Goal: Task Accomplishment & Management: Manage account settings

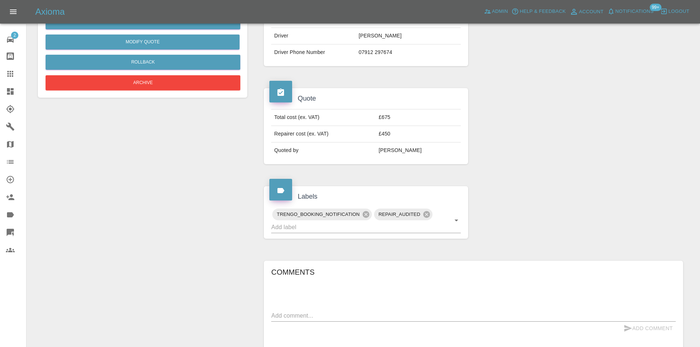
scroll to position [37, 0]
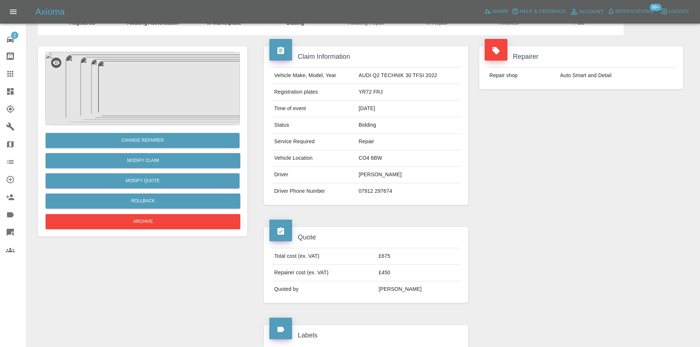
click at [21, 97] on link "Dashboard" at bounding box center [13, 92] width 26 height 18
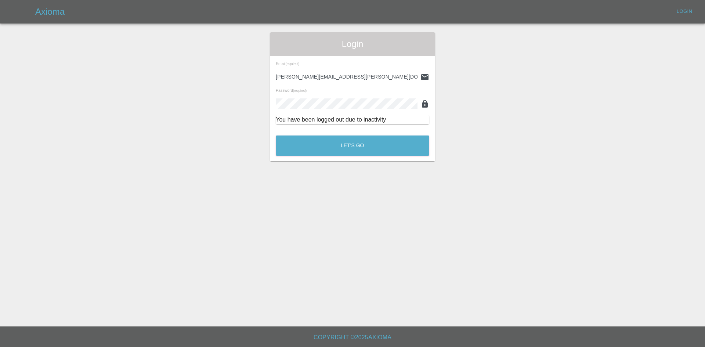
click at [325, 157] on div "Let's Go" at bounding box center [353, 144] width 154 height 28
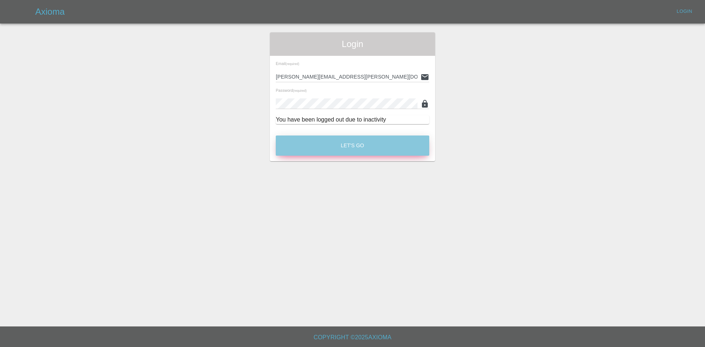
click at [330, 148] on button "Let's Go" at bounding box center [353, 146] width 154 height 20
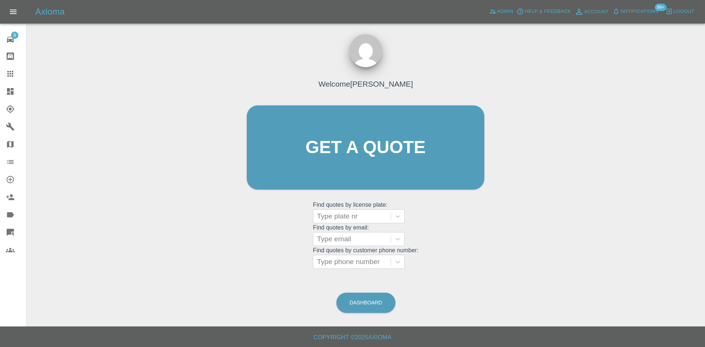
click at [8, 85] on link "Dashboard" at bounding box center [13, 92] width 26 height 18
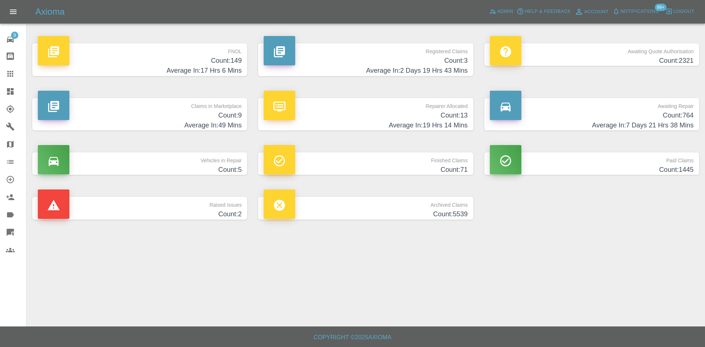
click at [137, 117] on h4 "Count: 9" at bounding box center [140, 116] width 204 height 10
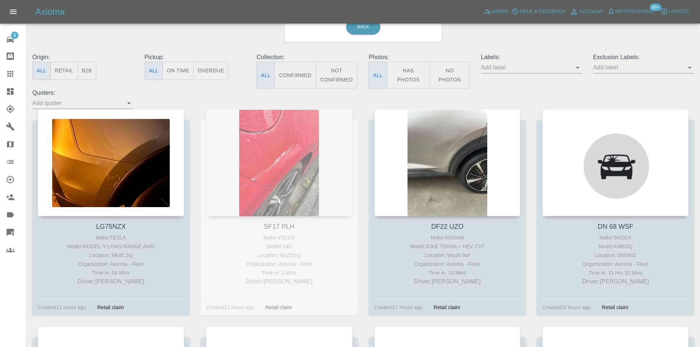
scroll to position [23, 0]
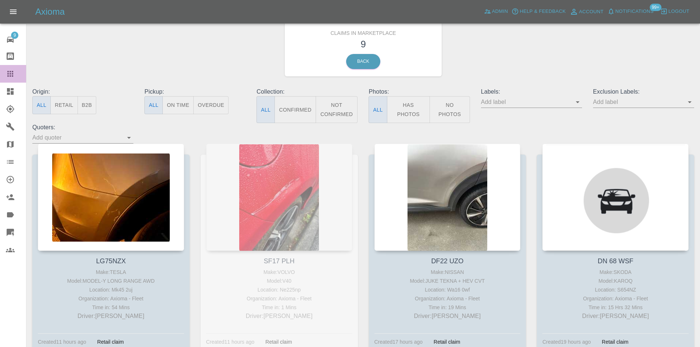
click at [6, 75] on icon at bounding box center [10, 73] width 9 height 9
click at [6, 90] on link "Dashboard" at bounding box center [13, 92] width 26 height 18
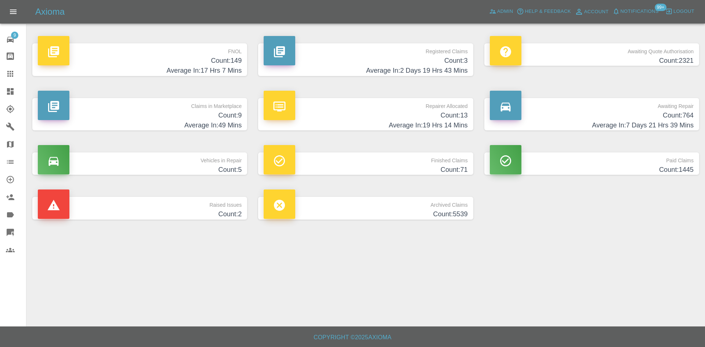
click at [370, 120] on h4 "Count: 13" at bounding box center [366, 116] width 204 height 10
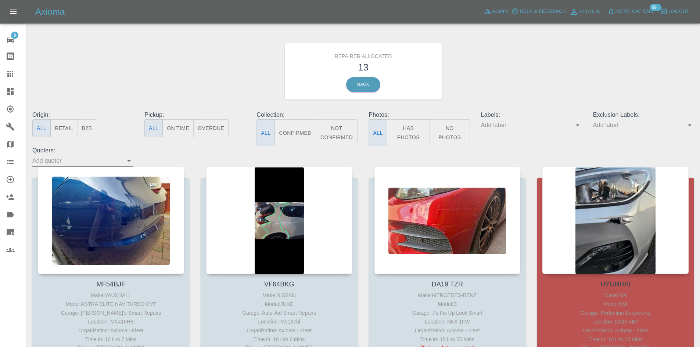
click at [95, 122] on button "B2B" at bounding box center [87, 128] width 19 height 18
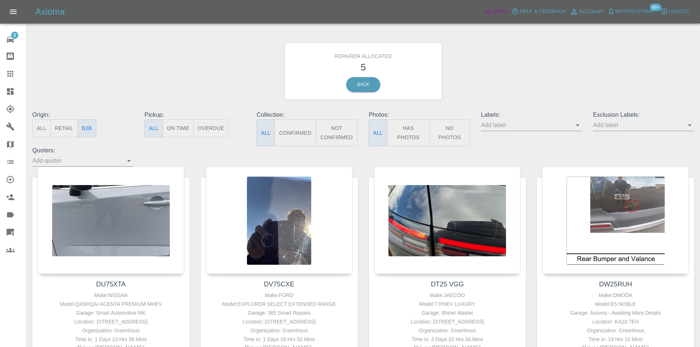
click at [488, 14] on icon at bounding box center [487, 11] width 7 height 7
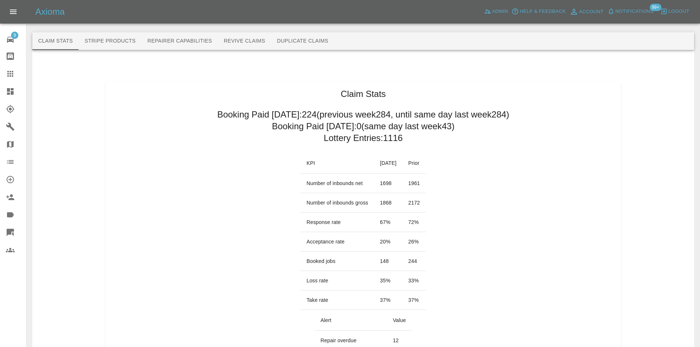
click at [6, 96] on icon at bounding box center [10, 91] width 9 height 9
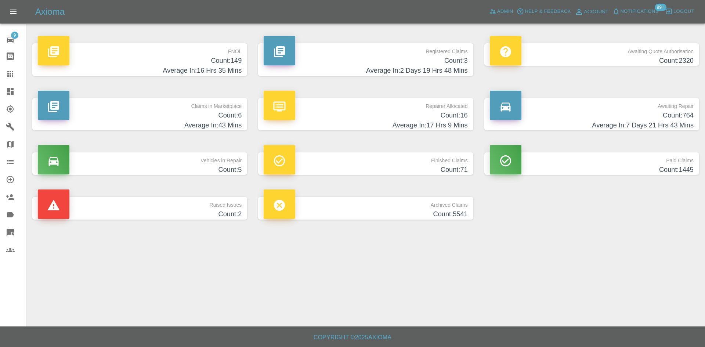
click at [367, 110] on p "Repairer Allocated" at bounding box center [366, 104] width 204 height 12
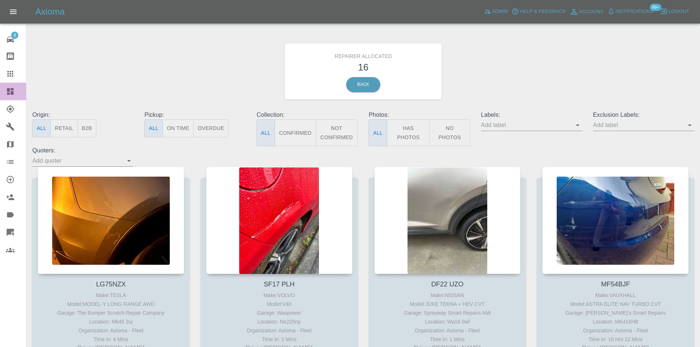
click at [3, 90] on link "Dashboard" at bounding box center [13, 92] width 26 height 18
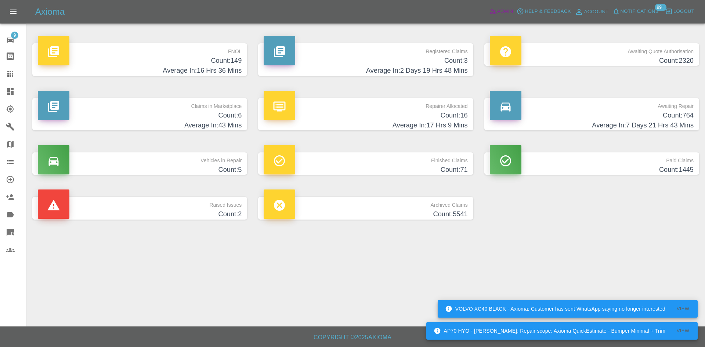
click at [500, 11] on span "Admin" at bounding box center [505, 11] width 16 height 8
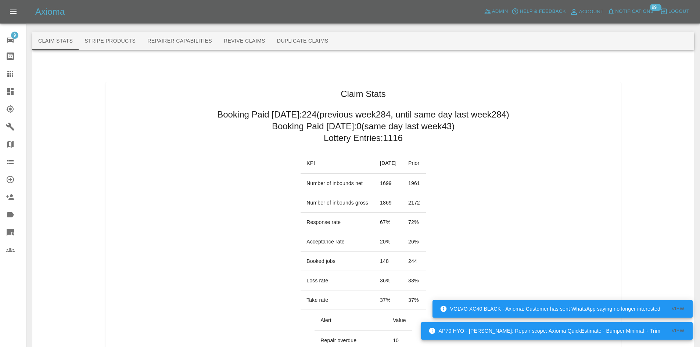
click at [1, 89] on link "Dashboard" at bounding box center [13, 92] width 26 height 18
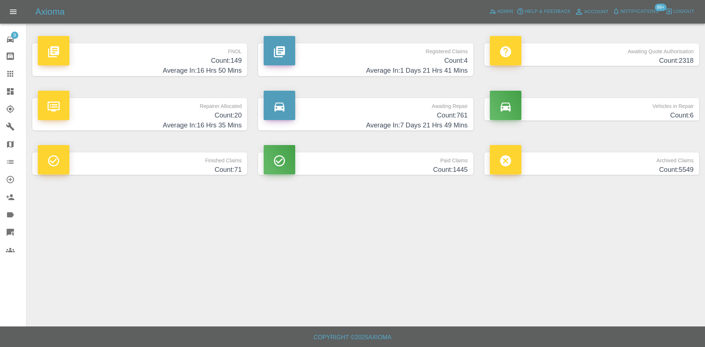
click at [381, 43] on p "Registered Claims" at bounding box center [366, 49] width 204 height 12
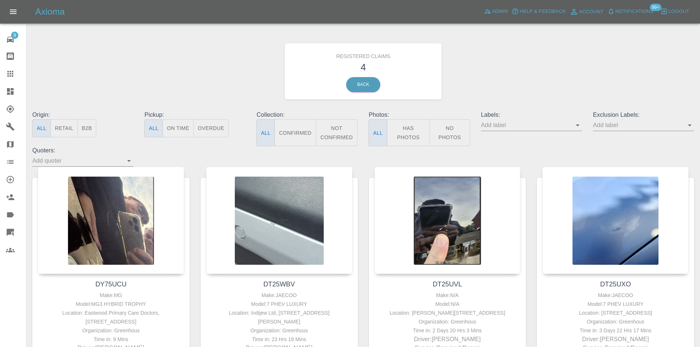
click at [14, 91] on icon at bounding box center [10, 91] width 7 height 7
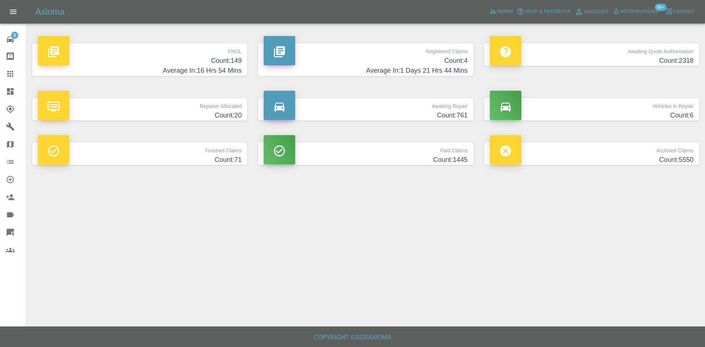
click at [166, 69] on h4 "Average In: 16 Hrs 54 Mins" at bounding box center [140, 71] width 204 height 10
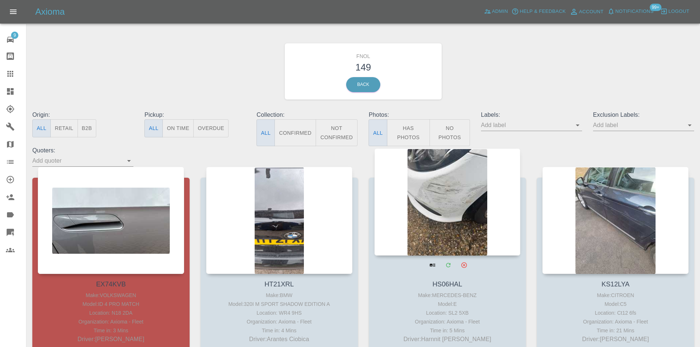
click at [457, 203] on div at bounding box center [447, 201] width 146 height 107
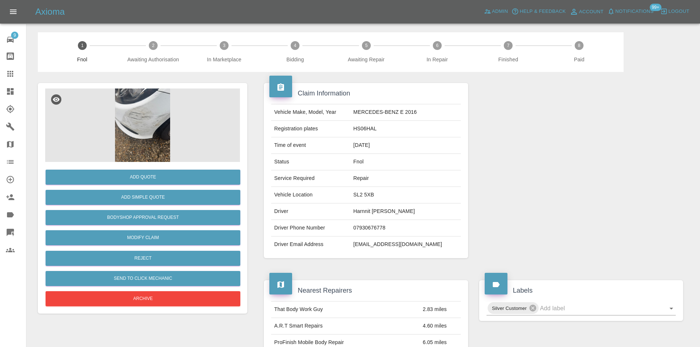
click at [178, 147] on img at bounding box center [142, 125] width 195 height 73
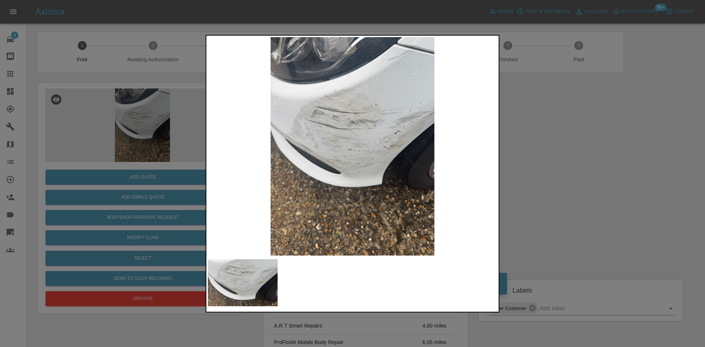
click at [607, 143] on div at bounding box center [352, 173] width 705 height 347
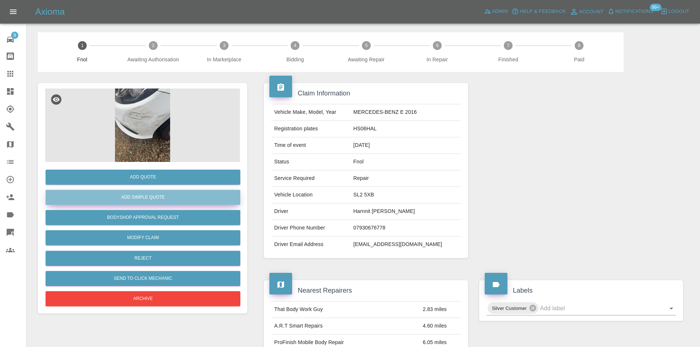
click at [176, 197] on button "Add Simple Quote" at bounding box center [143, 197] width 195 height 15
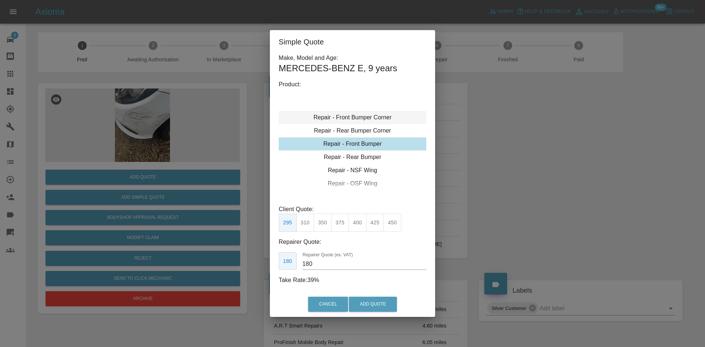
click at [355, 122] on div "Repair - Front Bumper Corner" at bounding box center [353, 117] width 148 height 13
type input "120"
click at [308, 220] on button "199" at bounding box center [305, 223] width 18 height 18
click at [375, 306] on button "Add Quote" at bounding box center [373, 304] width 48 height 15
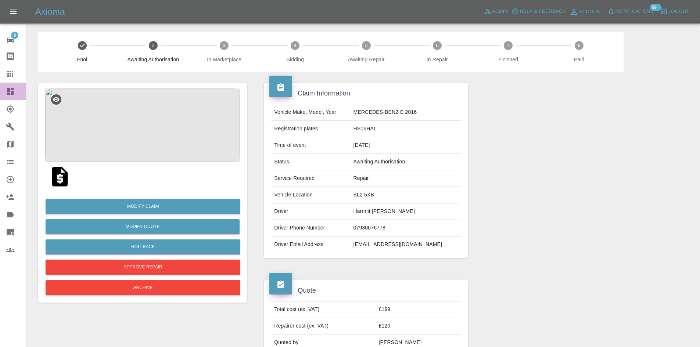
click at [8, 95] on icon at bounding box center [10, 91] width 7 height 7
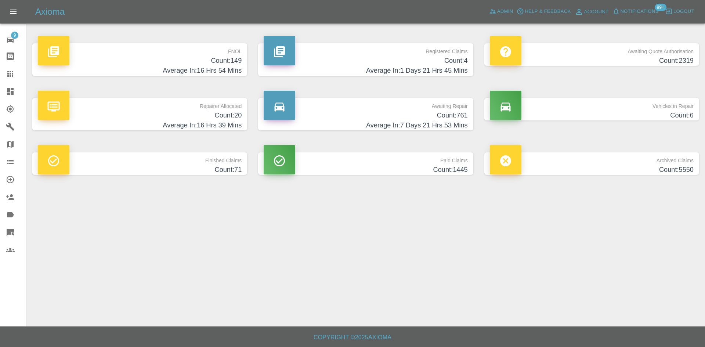
click at [133, 67] on h4 "Average In: 16 Hrs 54 Mins" at bounding box center [140, 71] width 204 height 10
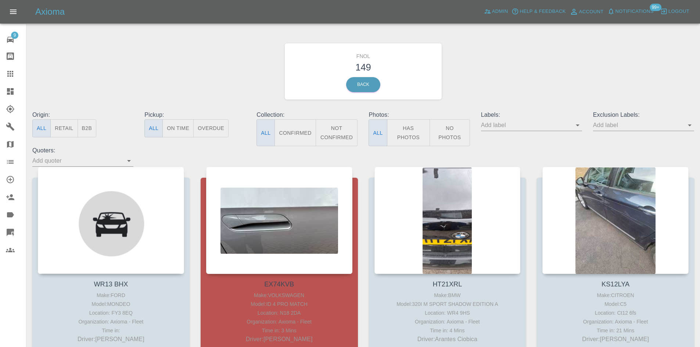
click at [10, 230] on icon at bounding box center [10, 232] width 7 height 7
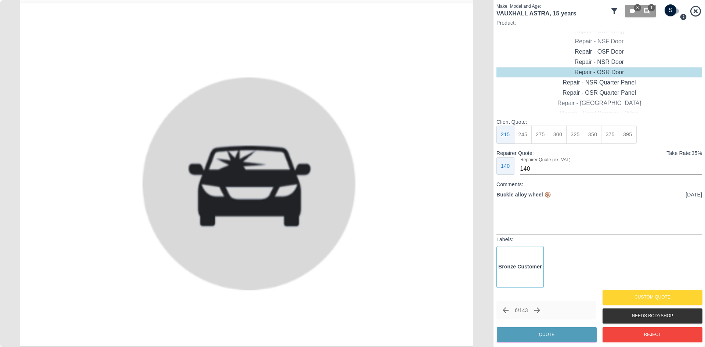
click at [692, 12] on icon at bounding box center [696, 11] width 11 height 11
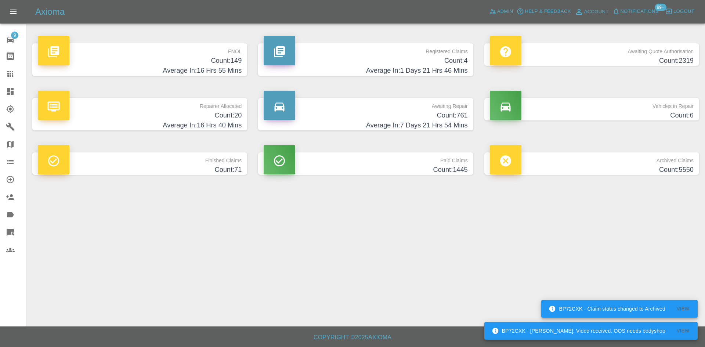
click at [201, 46] on p "FNOL" at bounding box center [140, 49] width 204 height 12
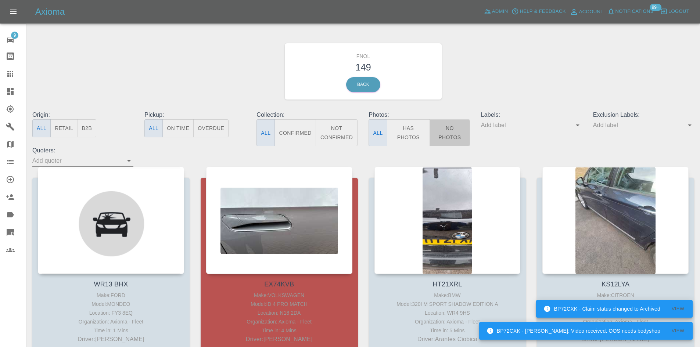
click at [444, 129] on button "No Photos" at bounding box center [449, 132] width 40 height 27
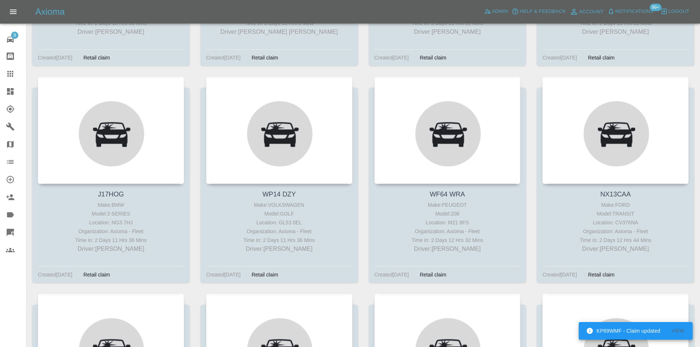
scroll to position [3600, 0]
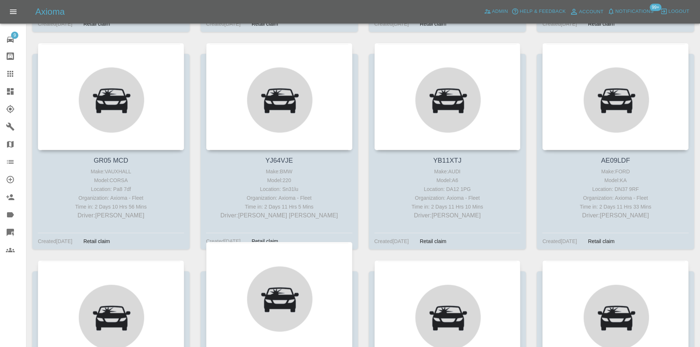
drag, startPoint x: 6, startPoint y: 93, endPoint x: 233, endPoint y: 345, distance: 339.2
click at [6, 93] on link "Dashboard" at bounding box center [13, 92] width 26 height 18
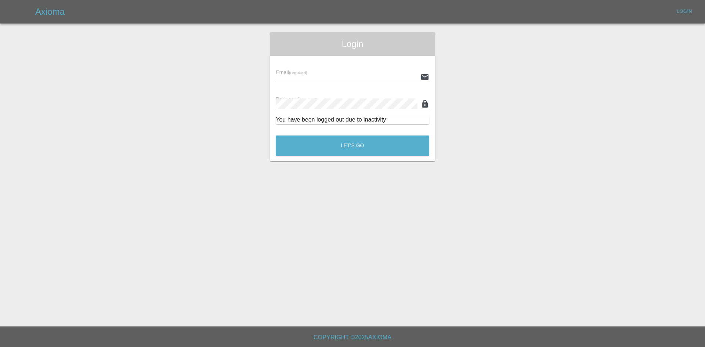
type input "alex.kennett@axioma.co.uk"
click at [342, 145] on button "Let's Go" at bounding box center [353, 146] width 154 height 20
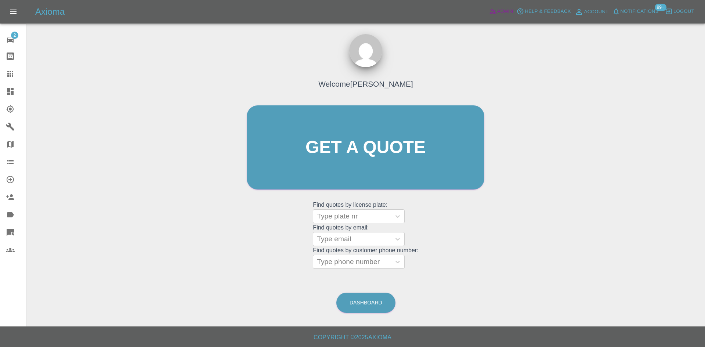
click at [488, 17] on link "Admin" at bounding box center [502, 11] width 28 height 11
click at [488, 14] on link "Admin" at bounding box center [502, 11] width 28 height 11
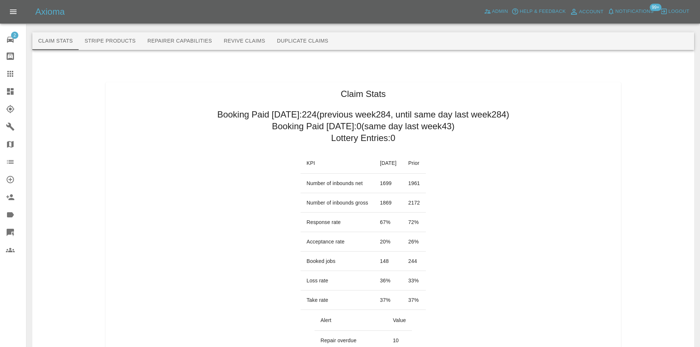
click at [9, 95] on icon at bounding box center [10, 91] width 7 height 7
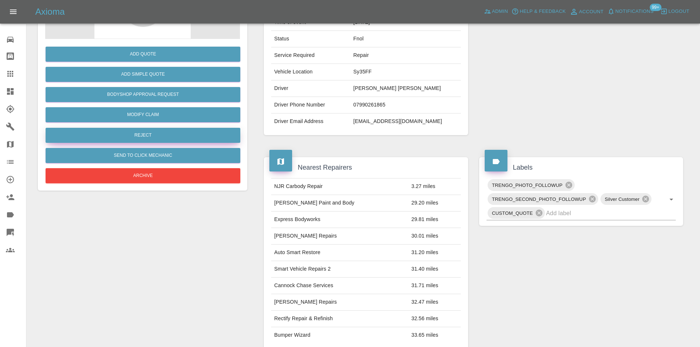
scroll to position [73, 0]
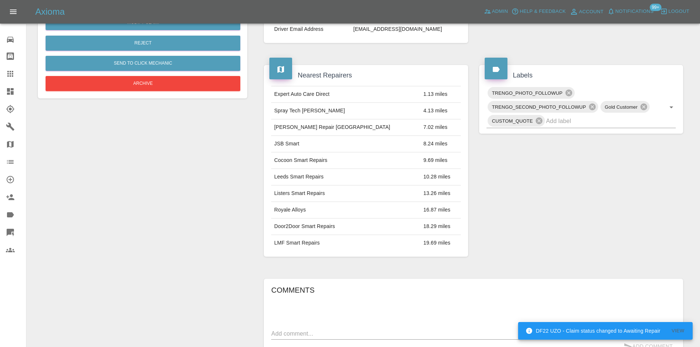
scroll to position [73, 0]
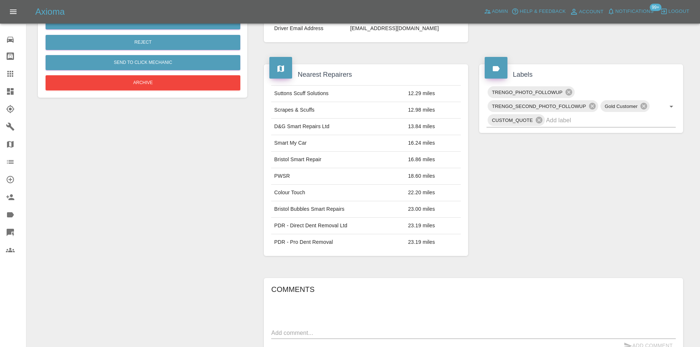
scroll to position [116, 0]
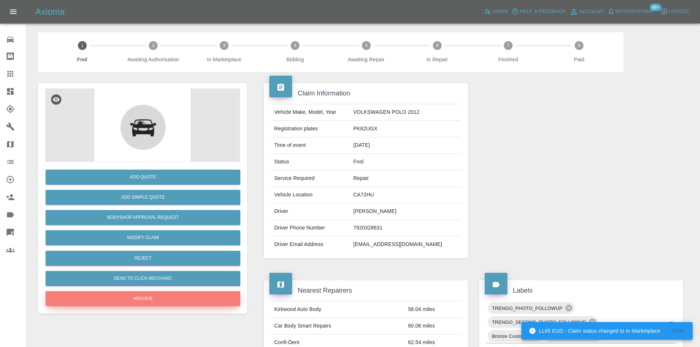
click at [175, 298] on button "Archive" at bounding box center [143, 298] width 195 height 15
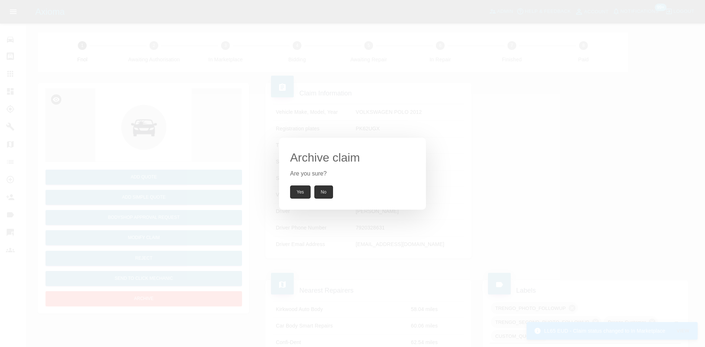
click at [295, 191] on button "Yes" at bounding box center [300, 192] width 21 height 13
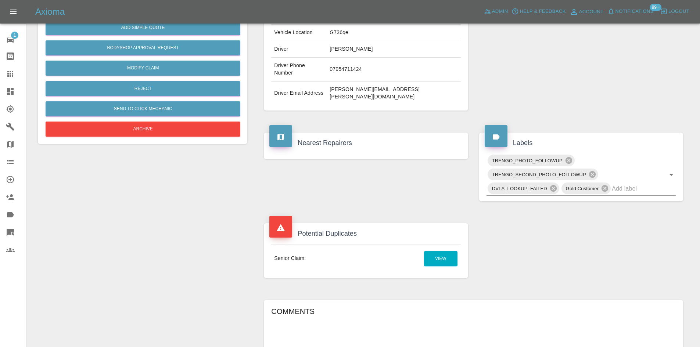
scroll to position [33, 0]
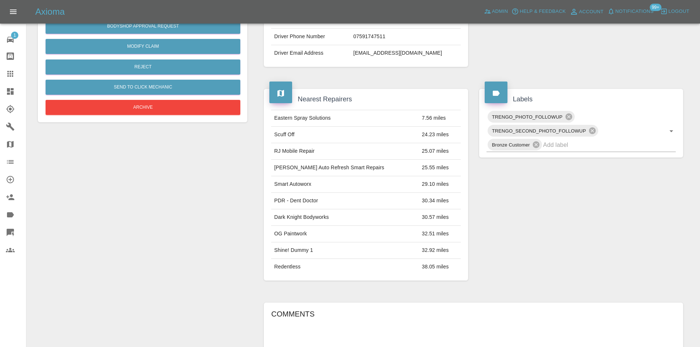
scroll to position [116, 0]
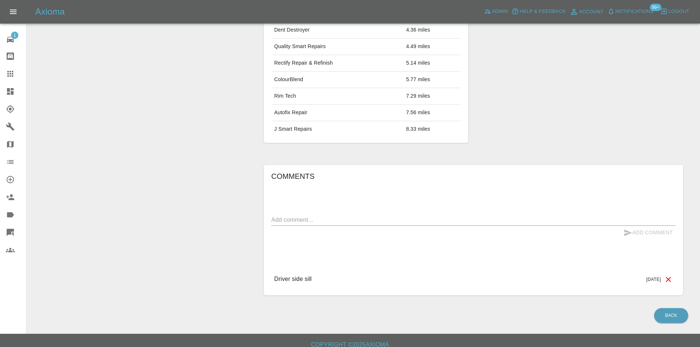
scroll to position [331, 0]
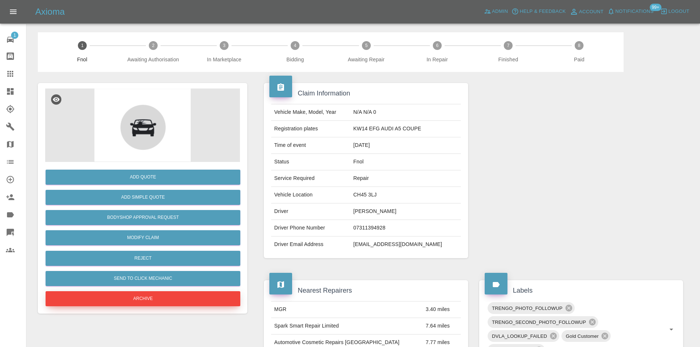
click at [174, 294] on button "Archive" at bounding box center [143, 298] width 195 height 15
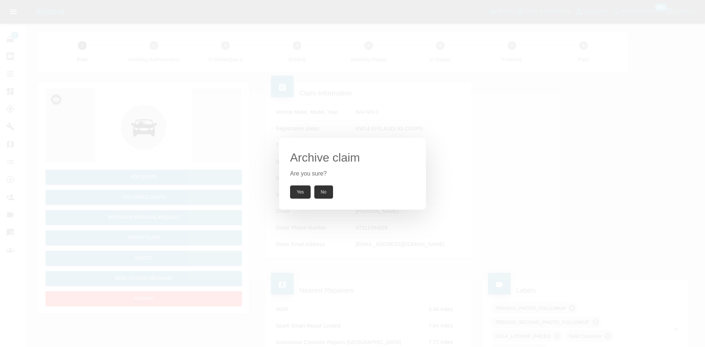
click at [301, 190] on button "Yes" at bounding box center [300, 192] width 21 height 13
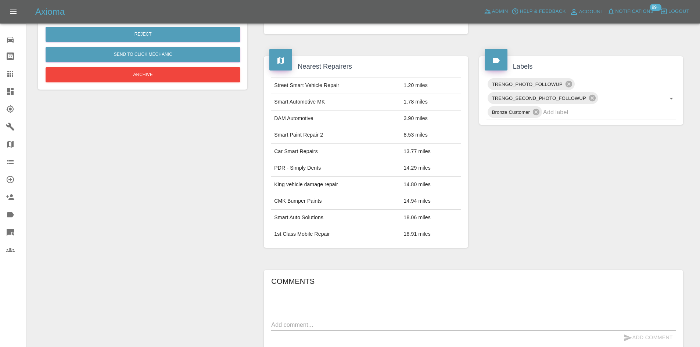
scroll to position [116, 0]
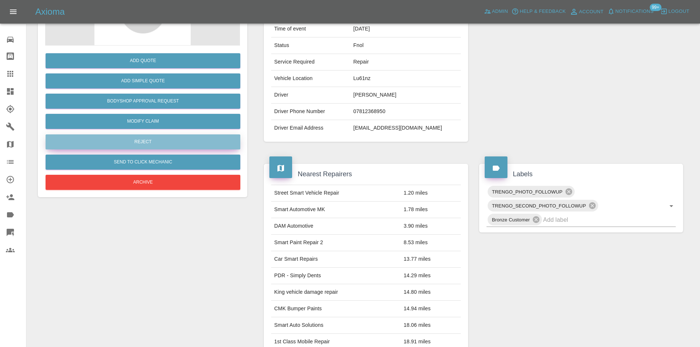
click at [158, 139] on button "Reject" at bounding box center [143, 141] width 195 height 15
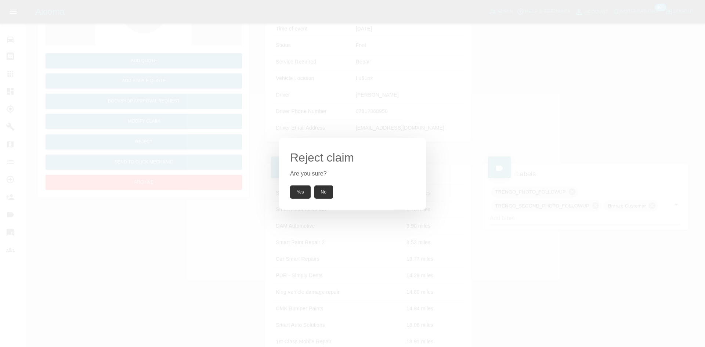
click at [307, 193] on button "Yes" at bounding box center [300, 192] width 21 height 13
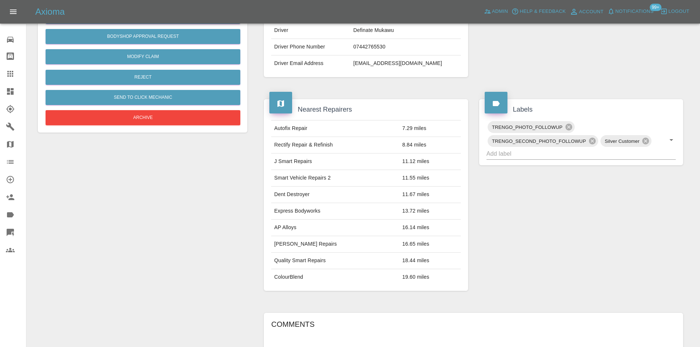
scroll to position [80, 0]
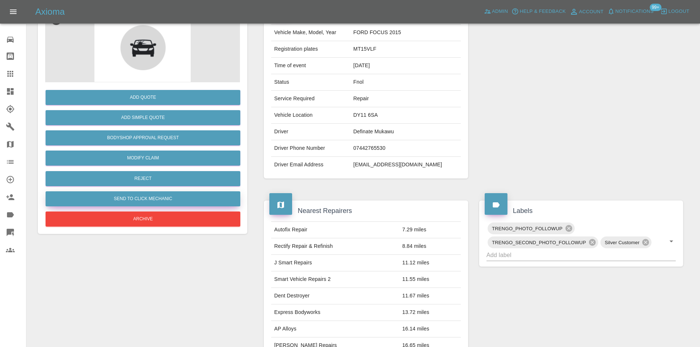
click at [149, 197] on button "Send to Click Mechanic" at bounding box center [143, 198] width 195 height 15
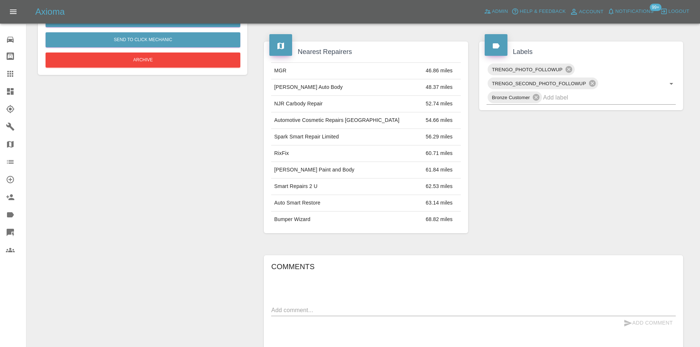
scroll to position [184, 0]
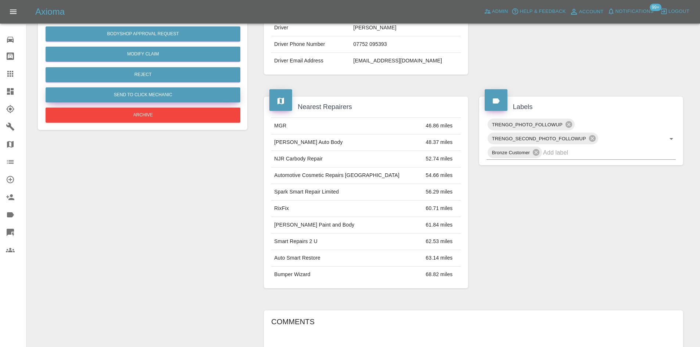
click at [137, 98] on button "Send to Click Mechanic" at bounding box center [143, 94] width 195 height 15
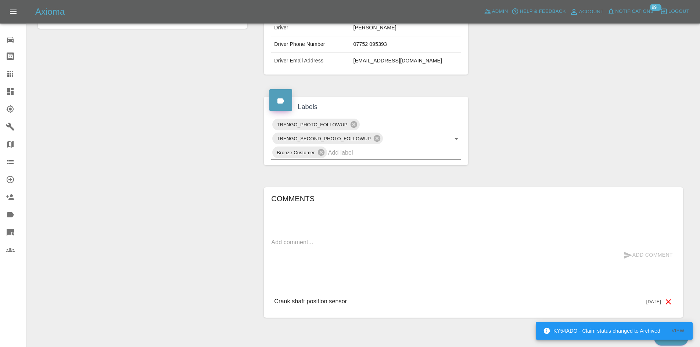
scroll to position [123, 0]
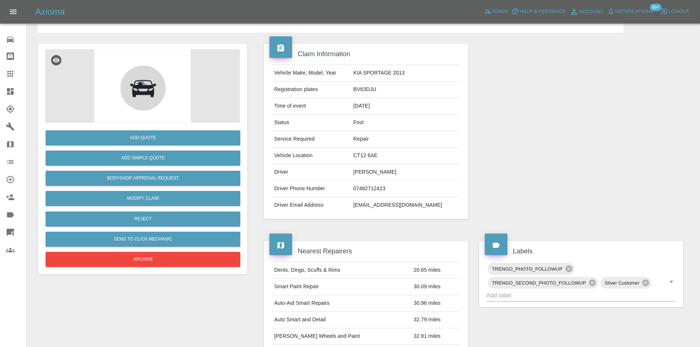
scroll to position [37, 0]
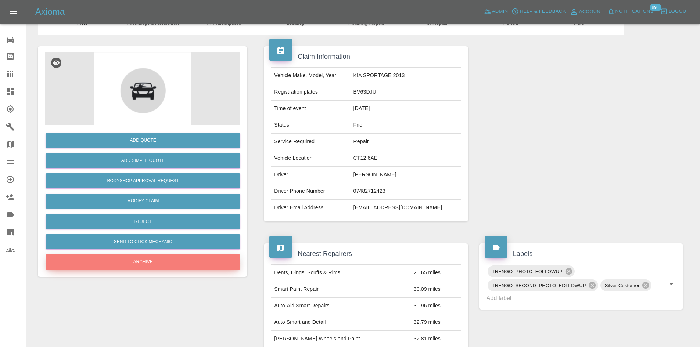
click at [167, 264] on button "Archive" at bounding box center [143, 262] width 195 height 15
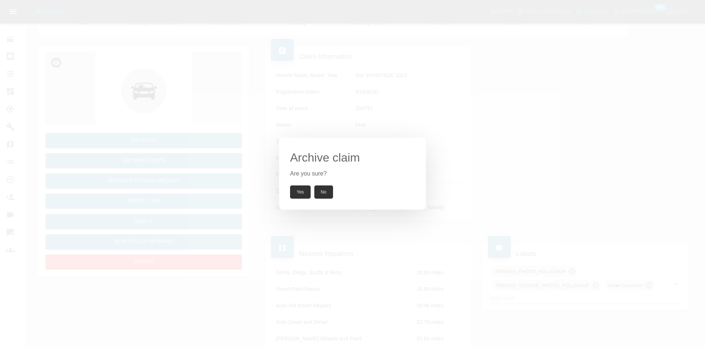
click at [294, 197] on button "Yes" at bounding box center [300, 192] width 21 height 13
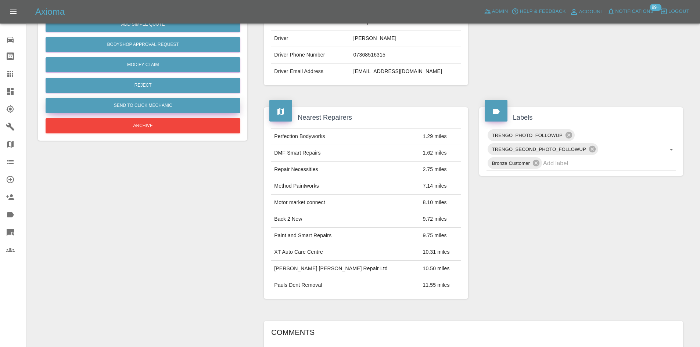
scroll to position [116, 0]
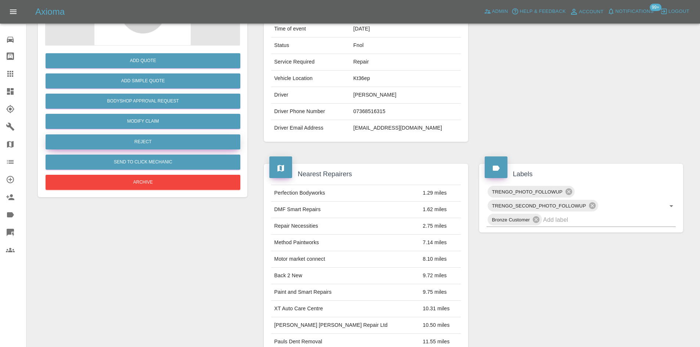
click at [174, 147] on button "Reject" at bounding box center [143, 141] width 195 height 15
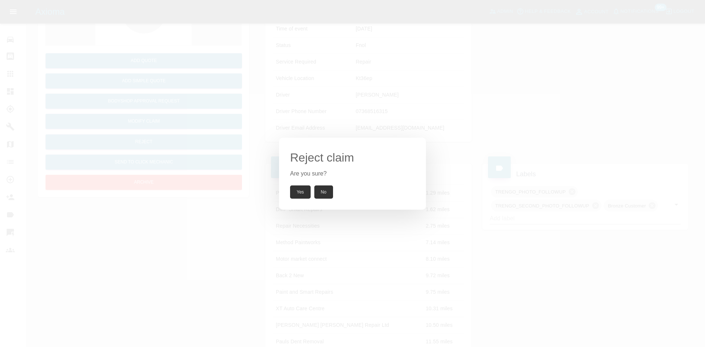
click at [310, 198] on button "Yes" at bounding box center [300, 192] width 21 height 13
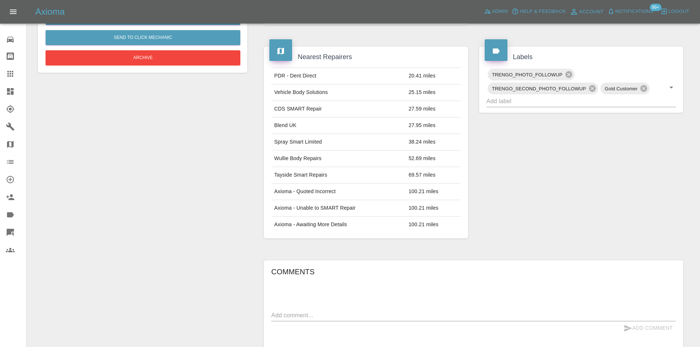
scroll to position [294, 0]
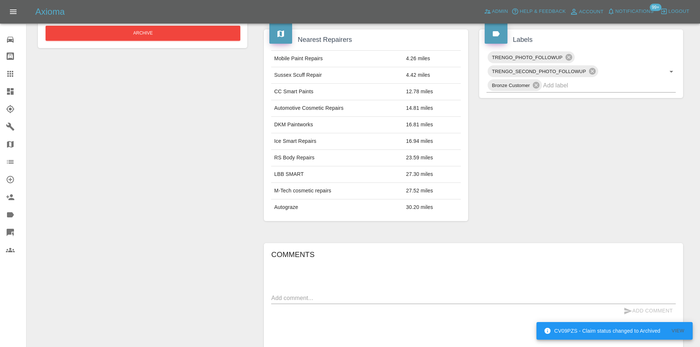
scroll to position [110, 0]
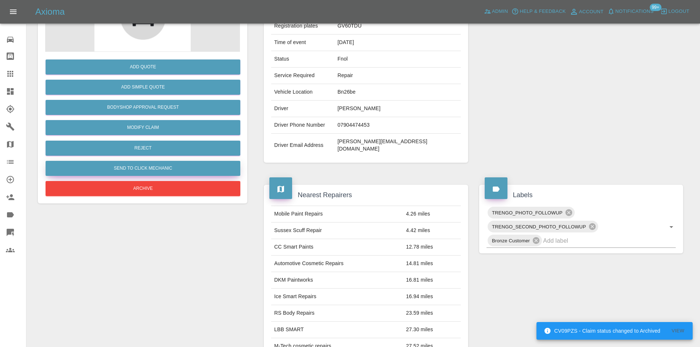
click at [139, 165] on button "Send to Click Mechanic" at bounding box center [143, 168] width 195 height 15
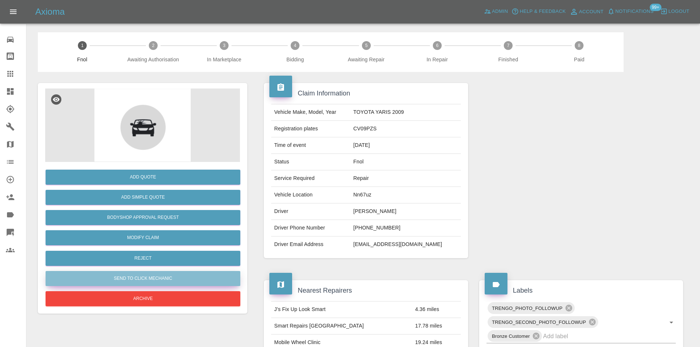
click at [166, 273] on button "Send to Click Mechanic" at bounding box center [143, 278] width 195 height 15
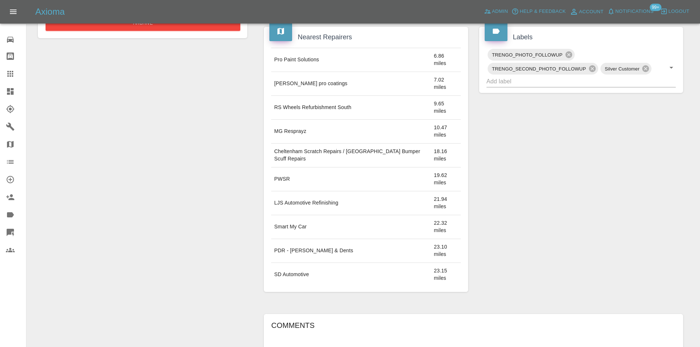
scroll to position [184, 0]
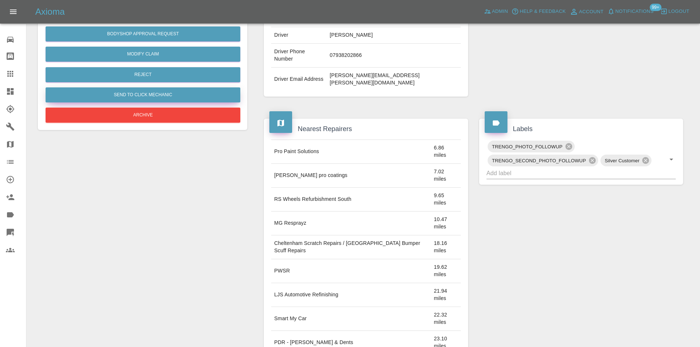
click at [174, 98] on button "Send to Click Mechanic" at bounding box center [143, 94] width 195 height 15
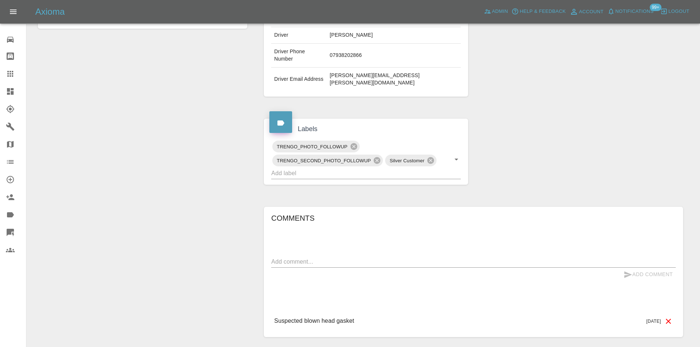
scroll to position [123, 0]
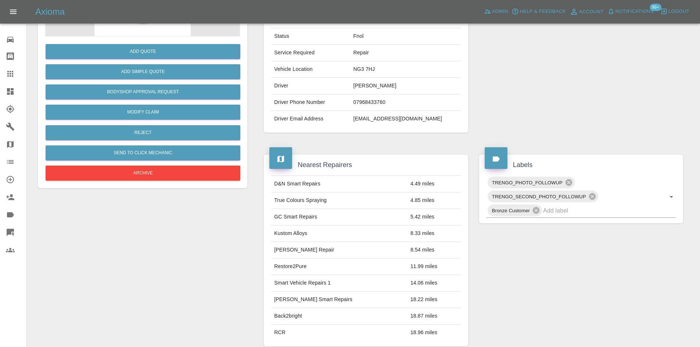
scroll to position [43, 0]
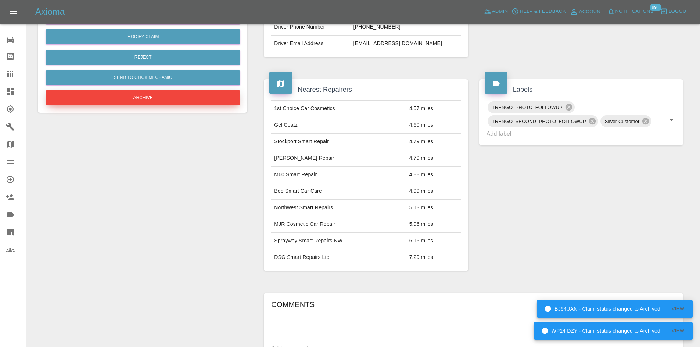
scroll to position [116, 0]
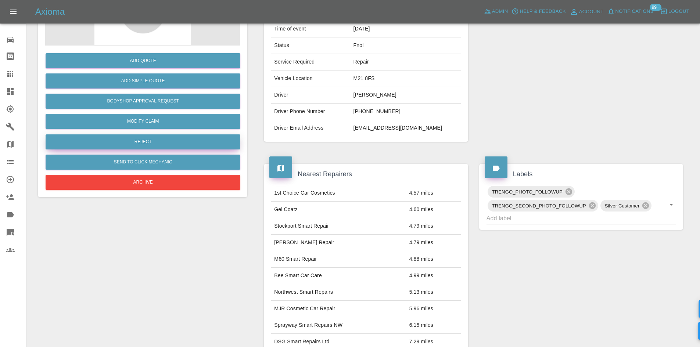
click at [169, 142] on button "Reject" at bounding box center [143, 141] width 195 height 15
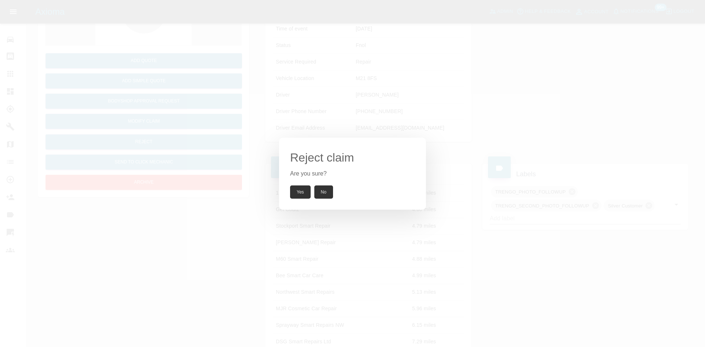
click at [304, 190] on button "Yes" at bounding box center [300, 192] width 21 height 13
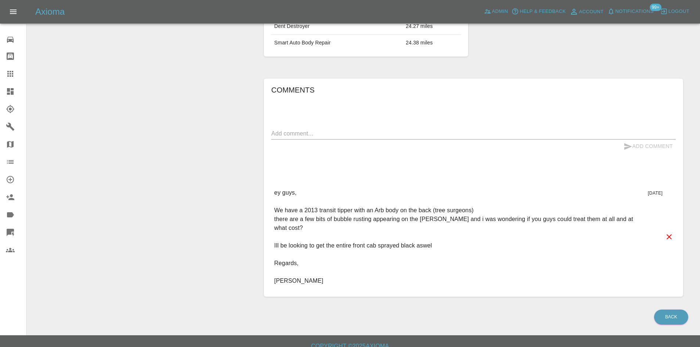
scroll to position [85, 0]
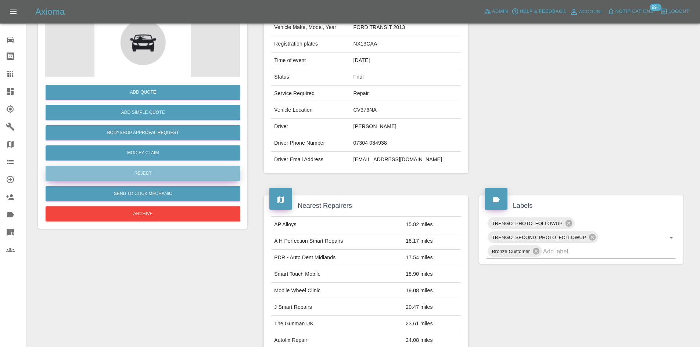
click at [160, 168] on button "Reject" at bounding box center [143, 173] width 195 height 15
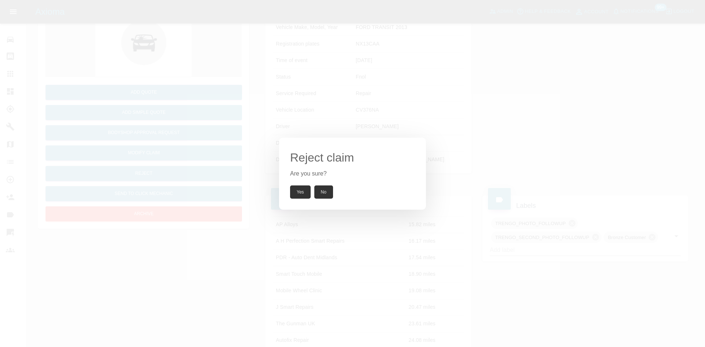
click at [304, 196] on button "Yes" at bounding box center [300, 192] width 21 height 13
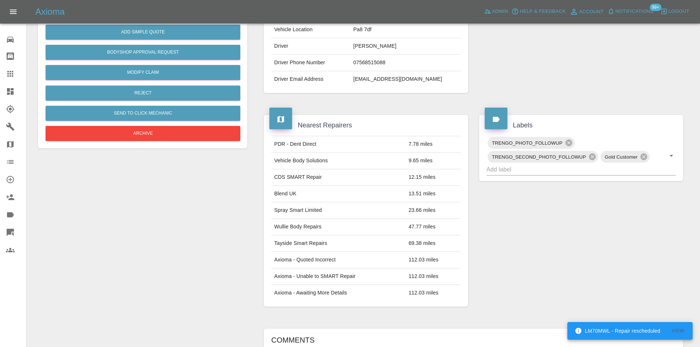
scroll to position [116, 0]
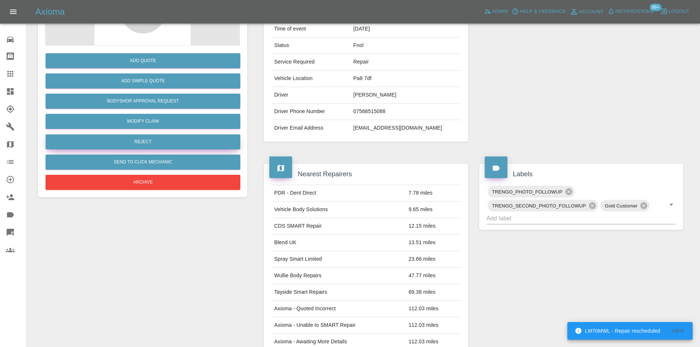
click at [136, 144] on button "Reject" at bounding box center [143, 141] width 195 height 15
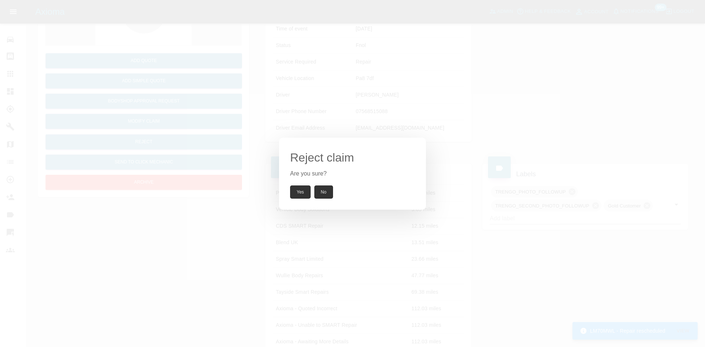
click at [293, 191] on button "Yes" at bounding box center [300, 192] width 21 height 13
